Goal: Task Accomplishment & Management: Manage account settings

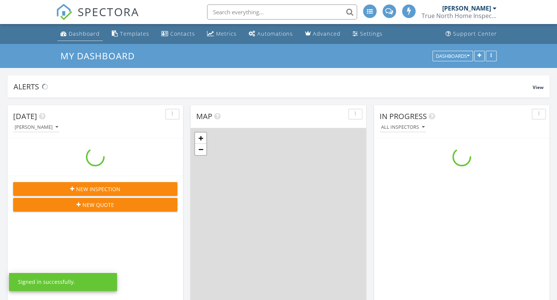
scroll to position [683, 557]
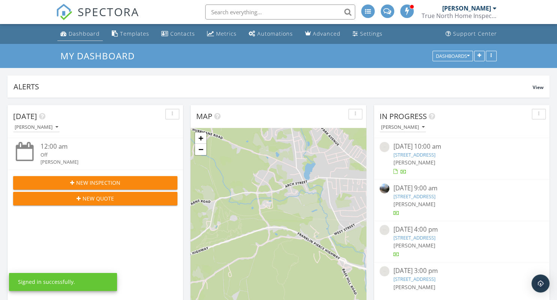
click at [79, 32] on div "Dashboard" at bounding box center [84, 33] width 31 height 7
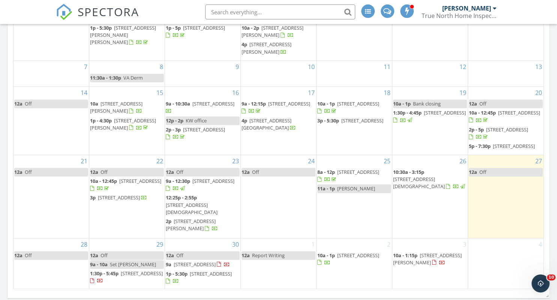
scroll to position [476, 0]
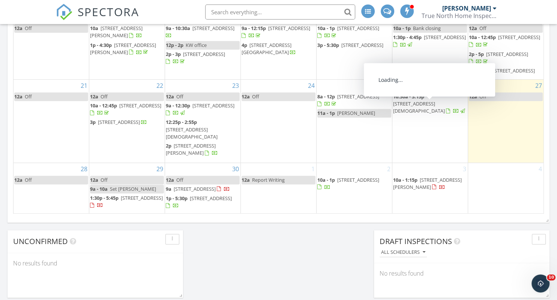
click at [408, 110] on span "[STREET_ADDRESS][DEMOGRAPHIC_DATA]" at bounding box center [419, 107] width 52 height 14
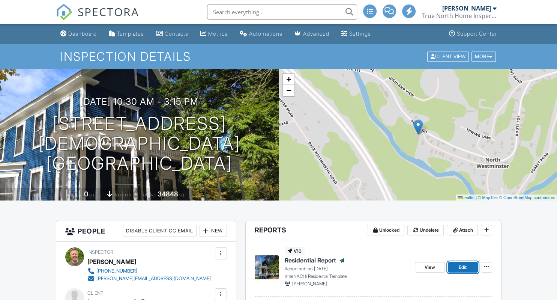
drag, startPoint x: 462, startPoint y: 266, endPoint x: 445, endPoint y: 238, distance: 32.8
click at [462, 265] on span "Edit" at bounding box center [463, 268] width 8 height 8
